Goal: Information Seeking & Learning: Learn about a topic

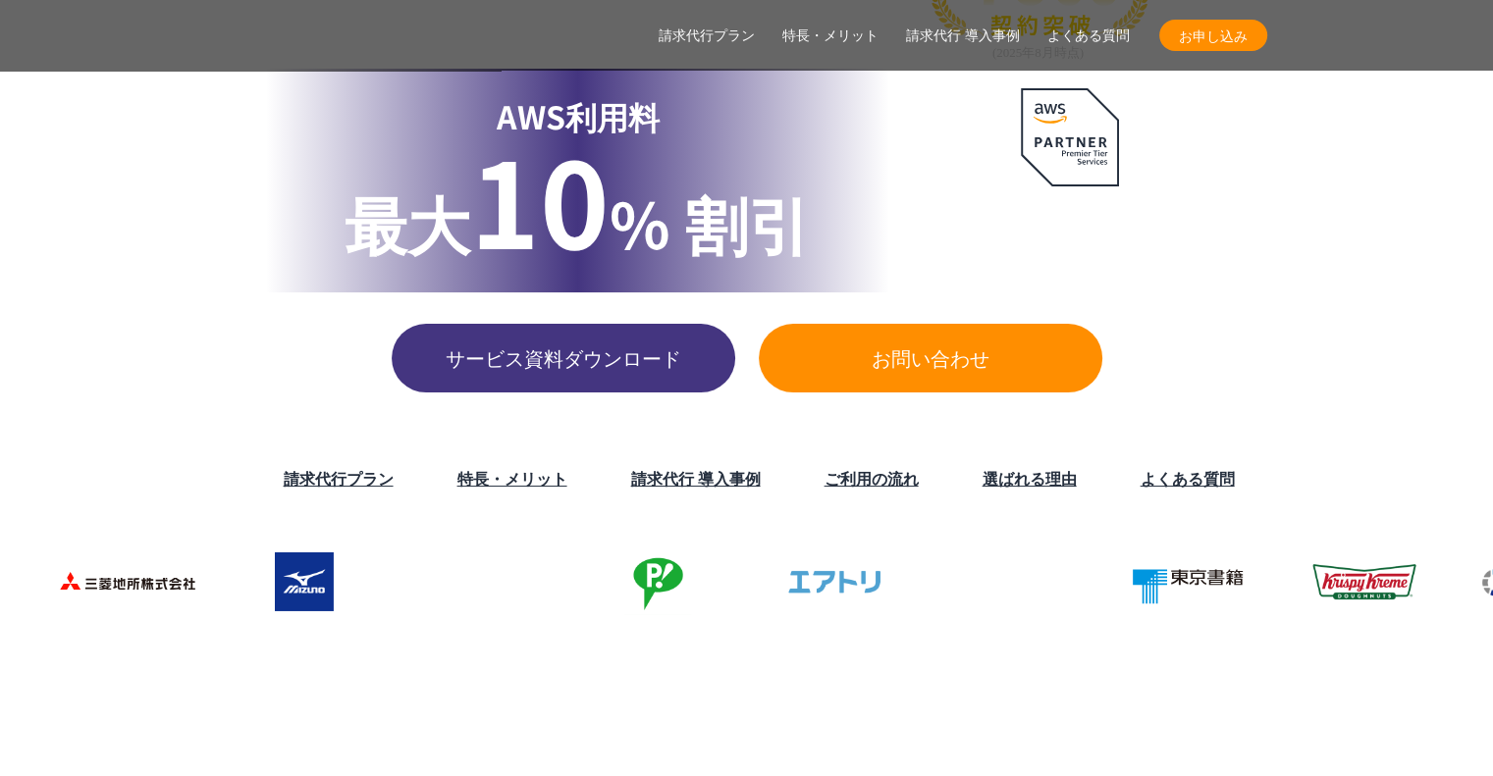
scroll to position [491, 0]
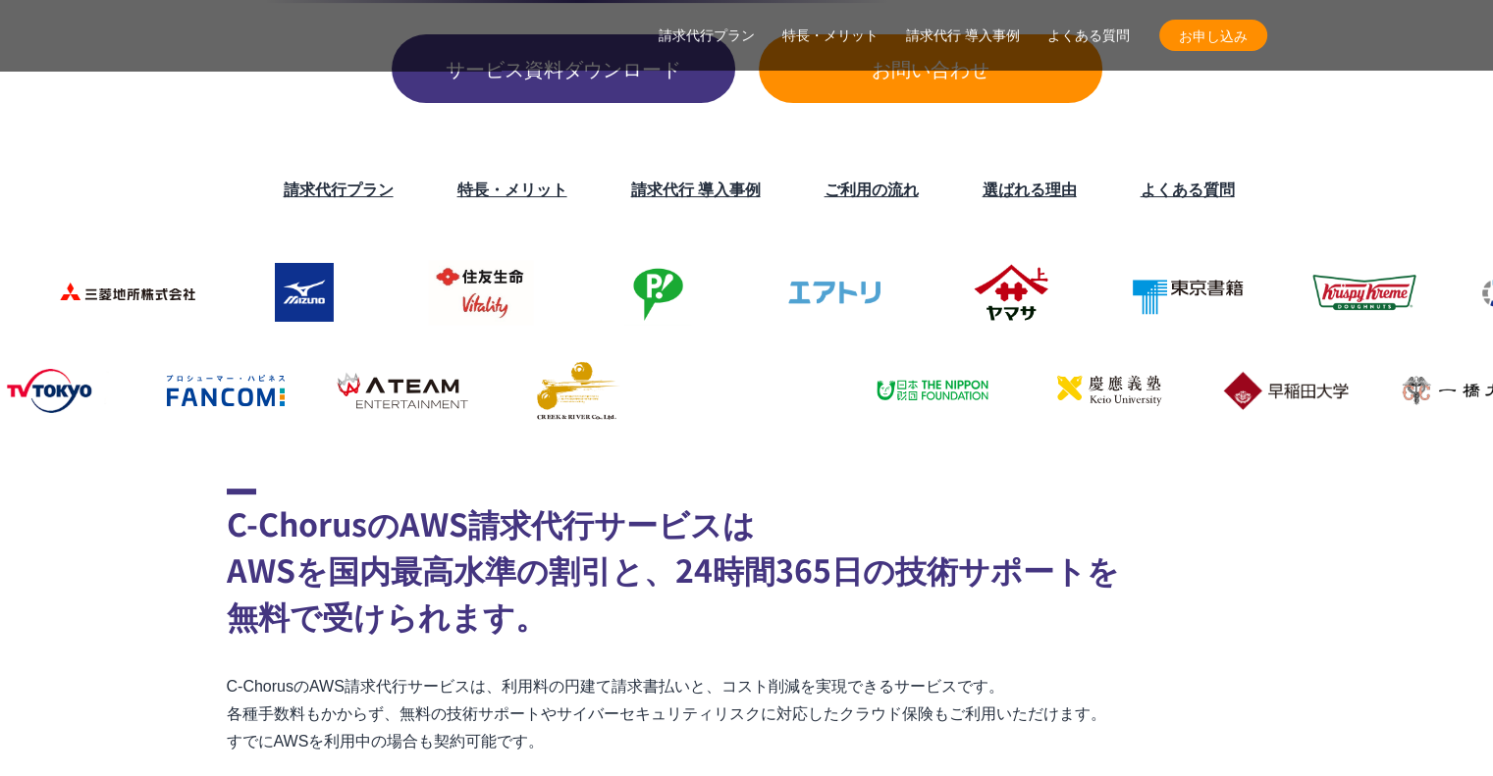
click at [374, 198] on link "請求代行プラン" at bounding box center [339, 189] width 110 height 24
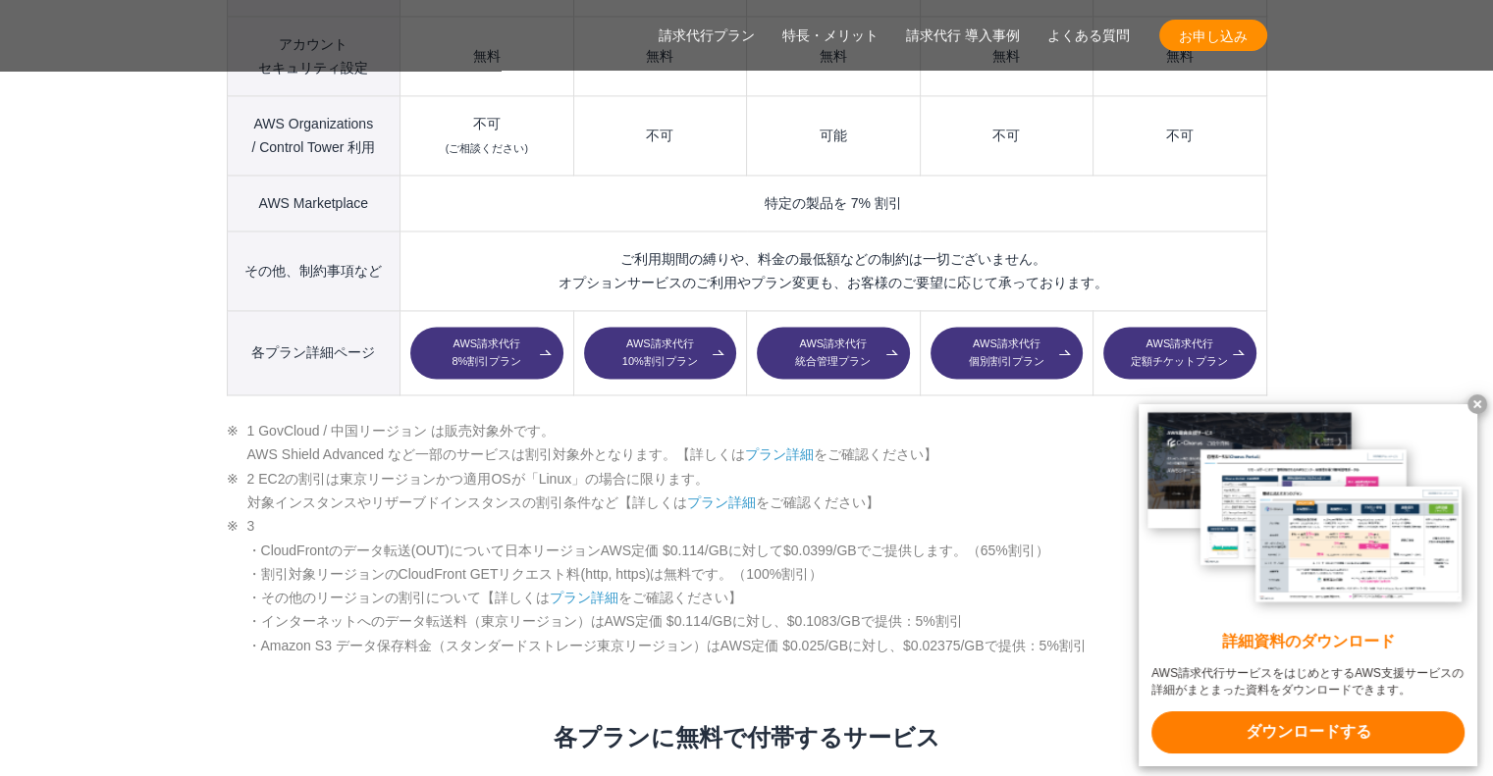
scroll to position [3111, 0]
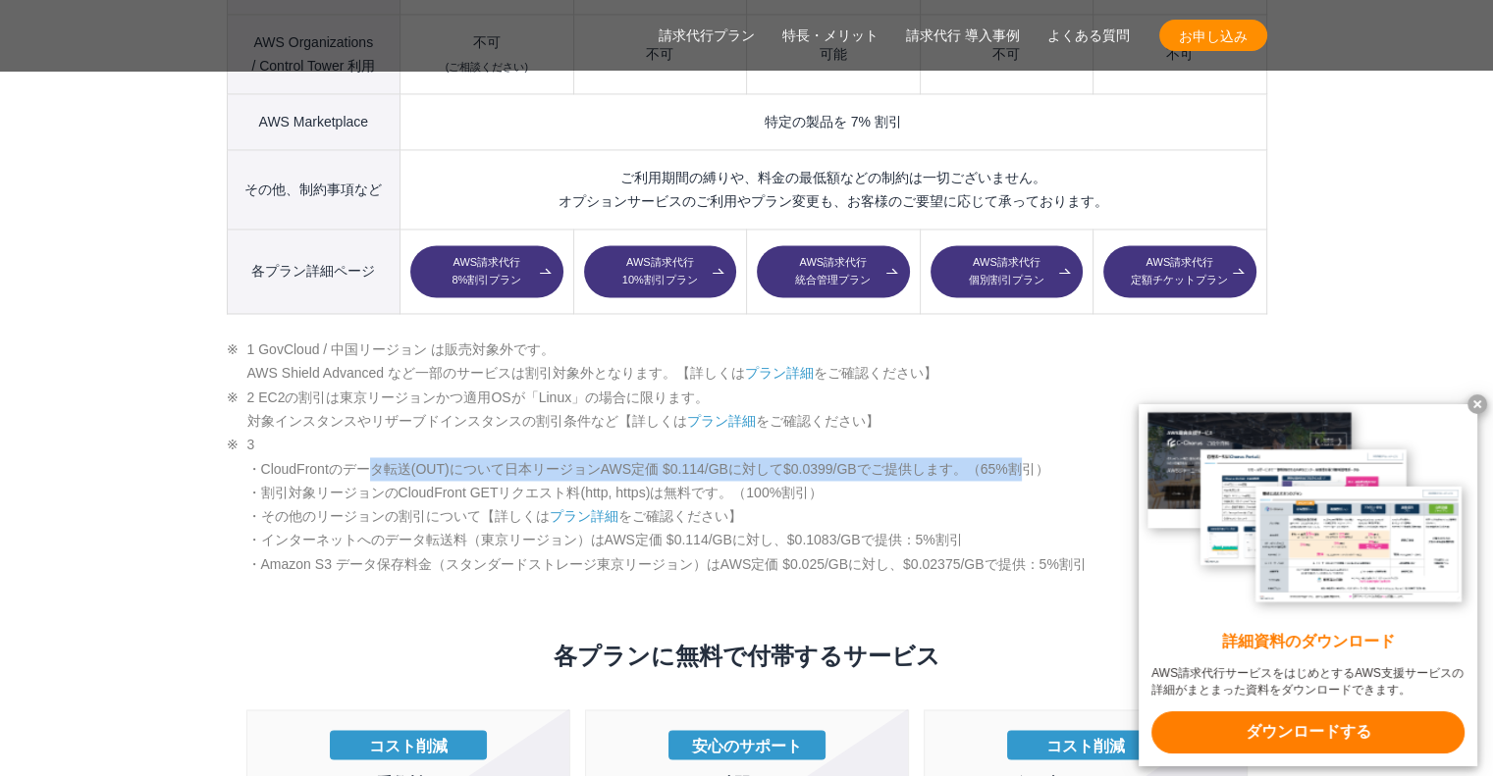
drag, startPoint x: 369, startPoint y: 425, endPoint x: 1049, endPoint y: 422, distance: 680.3
click at [1049, 433] on li "3 ・CloudFrontのデータ転送(OUT)について日本リージョンAWS定価 $0.114/GBに対して$0.0399/GBでご提供します。（65%割引）…" at bounding box center [747, 504] width 1041 height 143
click at [981, 433] on li "3 ・CloudFrontのデータ転送(OUT)について日本リージョンAWS定価 $0.114/GBに対して$0.0399/GBでご提供します。（65%割引）…" at bounding box center [747, 504] width 1041 height 143
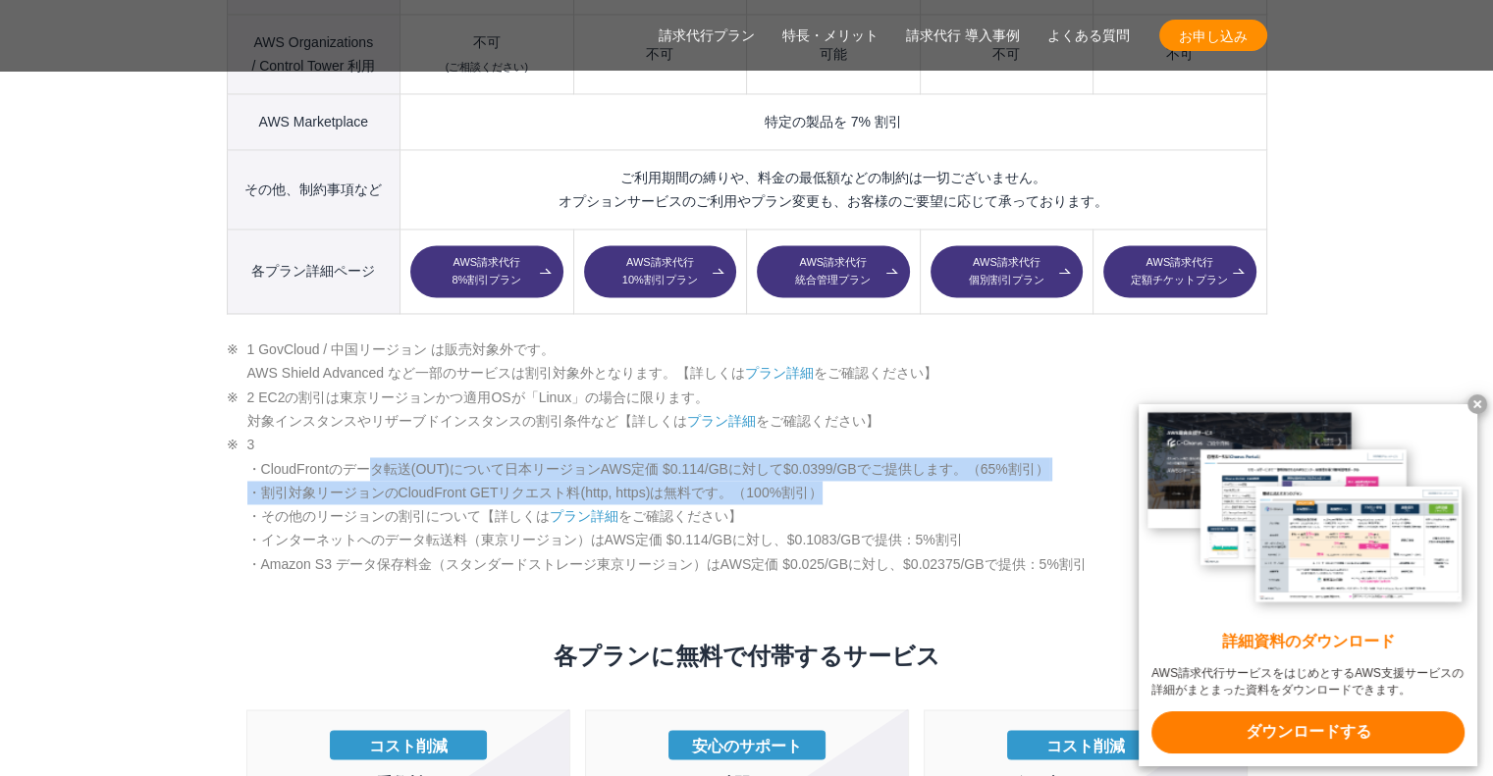
drag, startPoint x: 459, startPoint y: 427, endPoint x: 872, endPoint y: 441, distance: 412.5
click at [872, 441] on li "3 ・CloudFrontのデータ転送(OUT)について日本リージョンAWS定価 $0.114/GBに対して$0.0399/GBでご提供します。（65%割引）…" at bounding box center [747, 504] width 1041 height 143
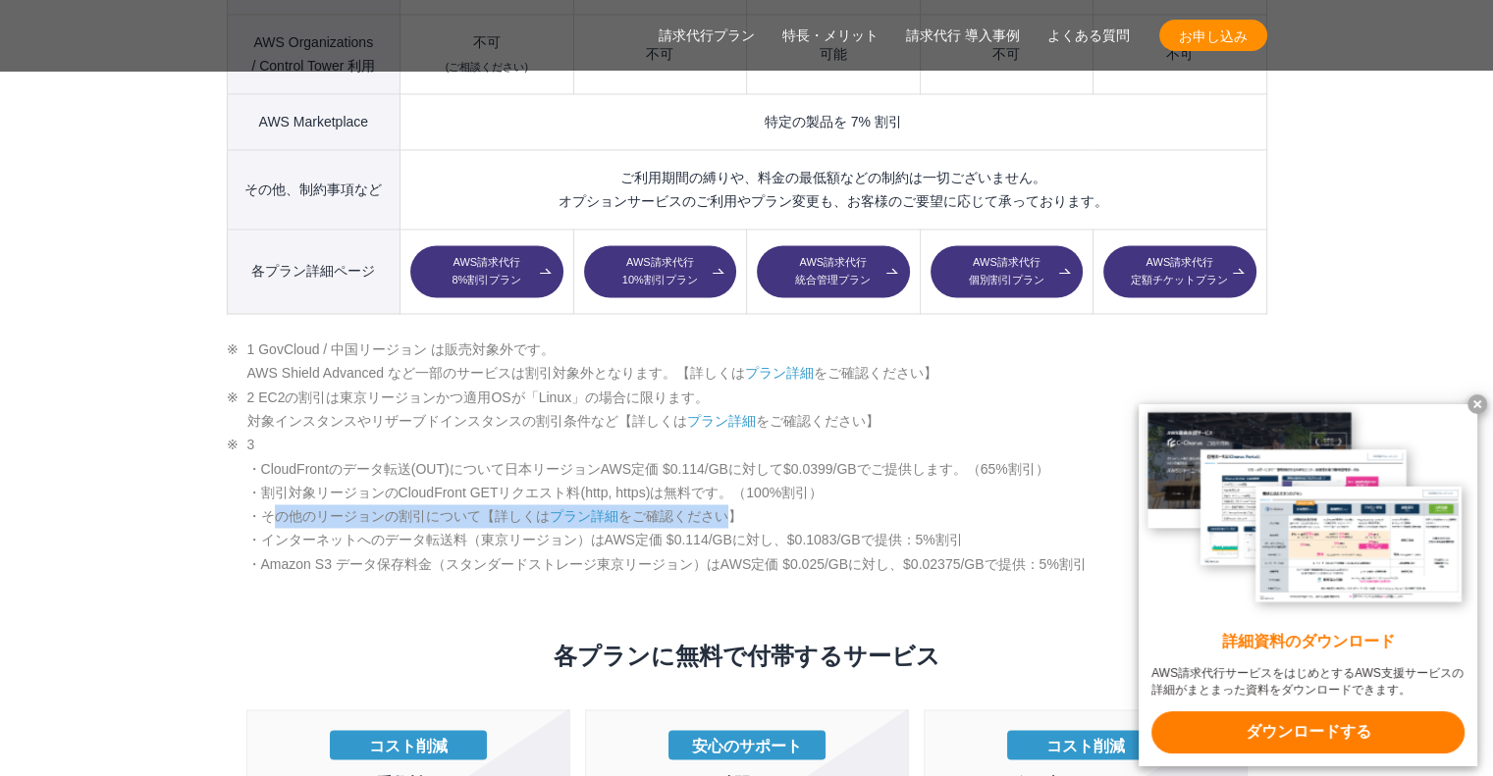
drag, startPoint x: 273, startPoint y: 471, endPoint x: 754, endPoint y: 470, distance: 481.0
click at [730, 477] on li "3 ・CloudFrontのデータ転送(OUT)について日本リージョンAWS定価 $0.114/GBに対して$0.0399/GBでご提供します。（65%割引）…" at bounding box center [747, 504] width 1041 height 143
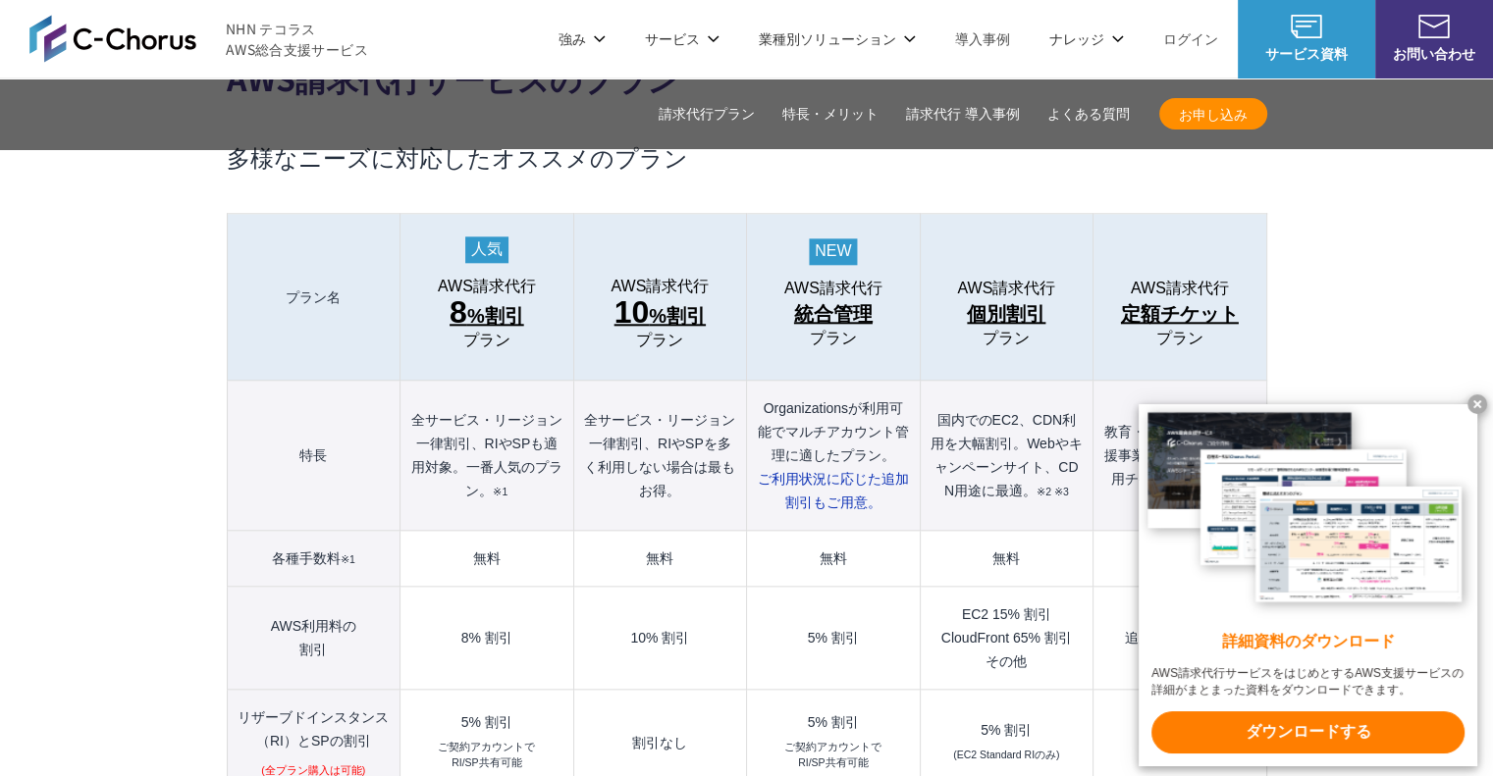
scroll to position [2031, 0]
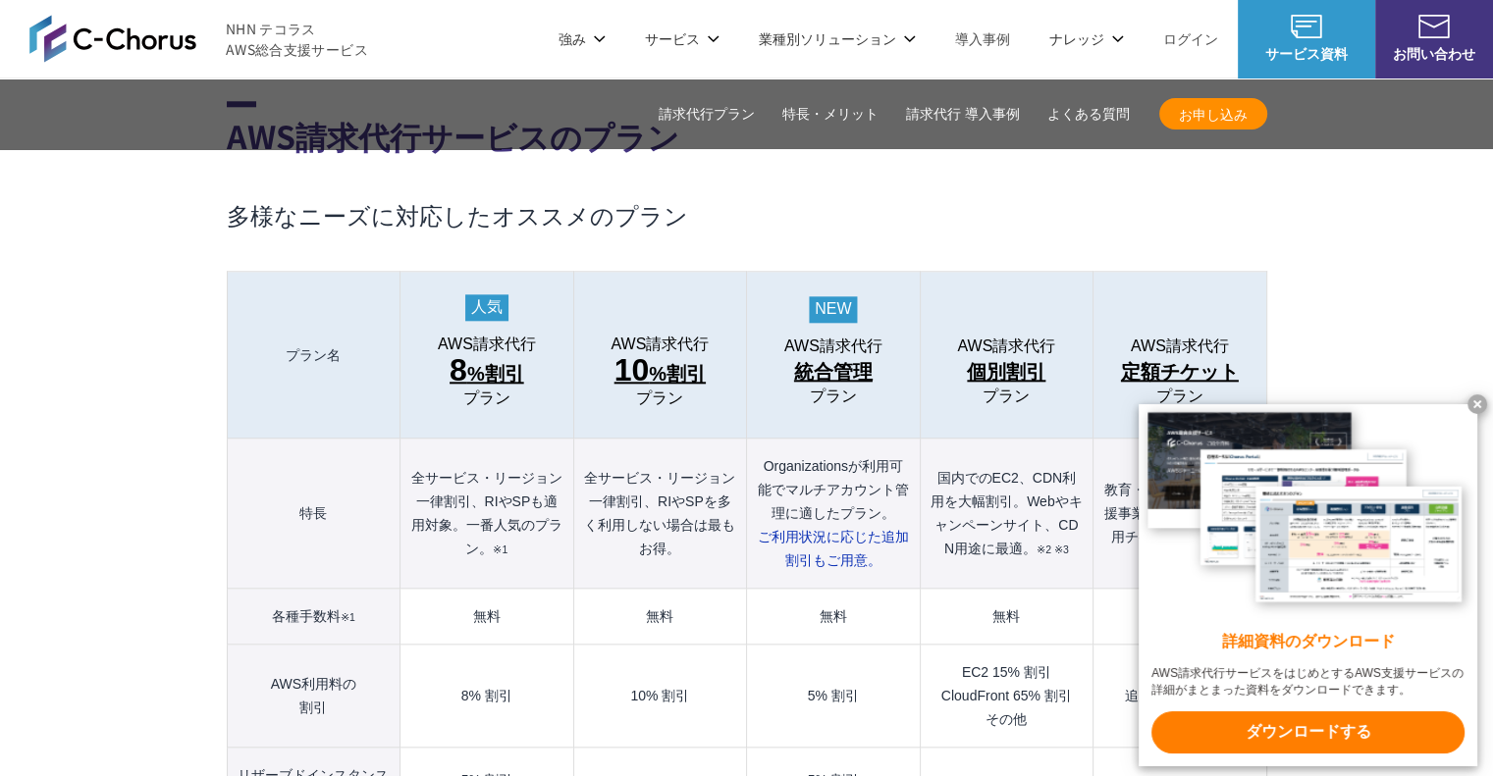
click at [954, 338] on link "AWS請求代行 個別割引 プラン" at bounding box center [1007, 372] width 152 height 68
drag, startPoint x: 954, startPoint y: 254, endPoint x: 1056, endPoint y: 364, distance: 150.0
click at [1056, 364] on th "AWS請求代行 個別割引 プラン" at bounding box center [1006, 355] width 173 height 167
copy link "AWS請求代行 個別割引"
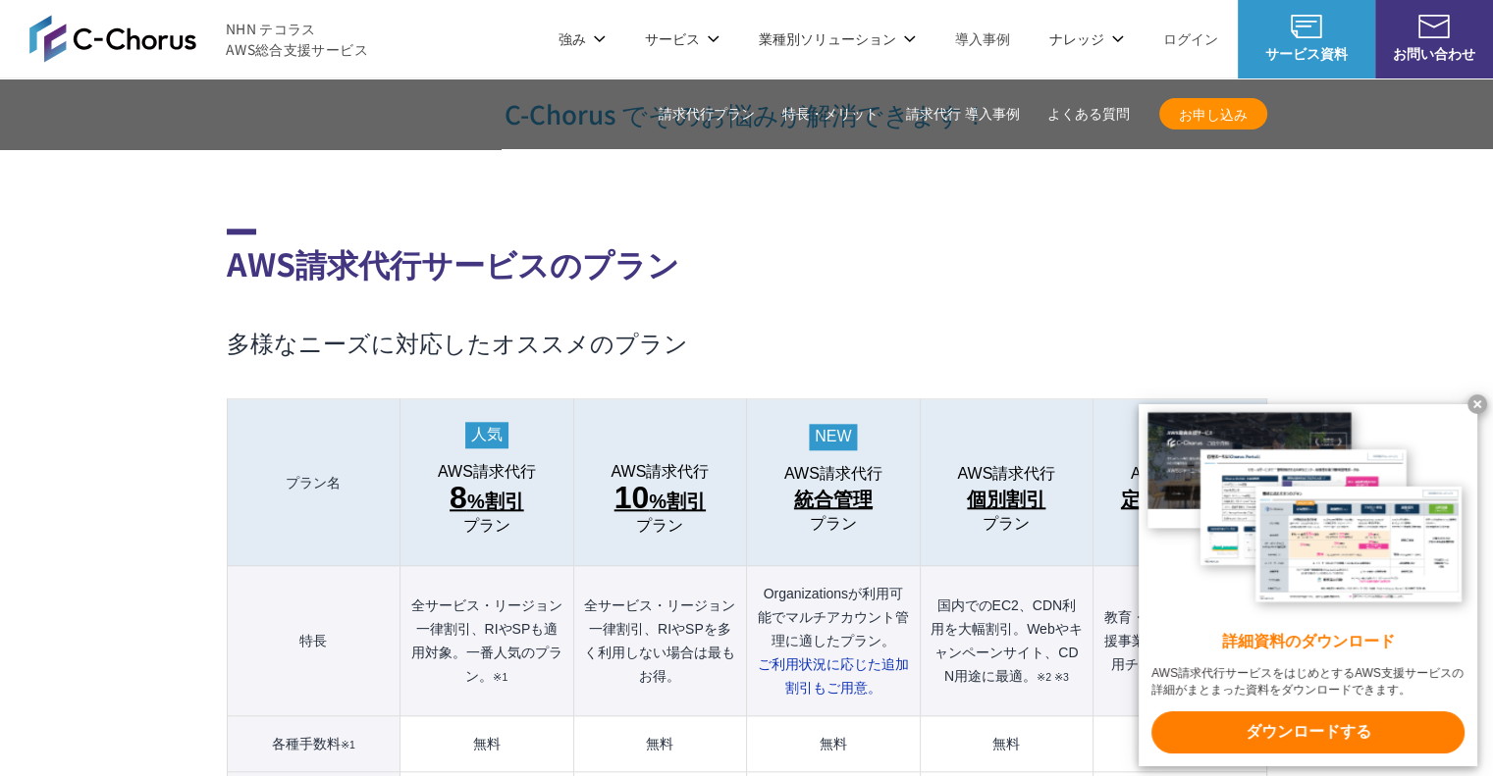
scroll to position [1835, 0]
